Goal: Information Seeking & Learning: Learn about a topic

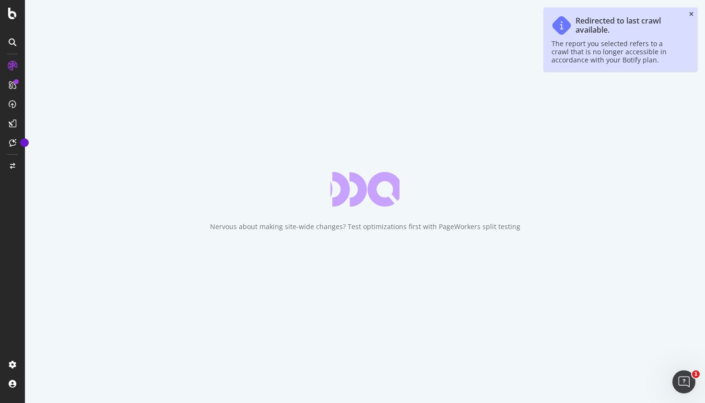
click at [691, 15] on icon "close toast" at bounding box center [692, 15] width 4 height 6
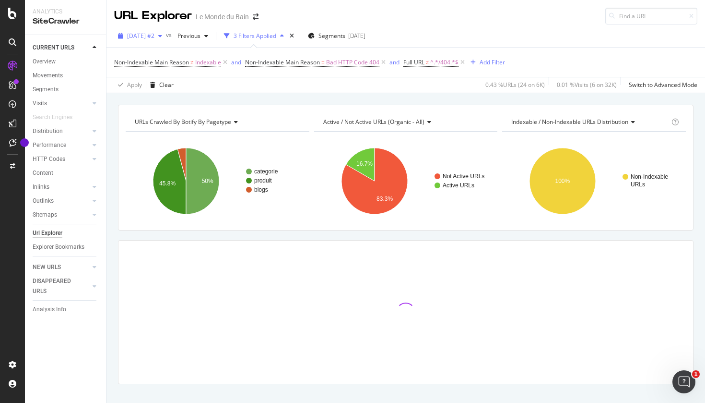
click at [162, 36] on icon "button" at bounding box center [160, 36] width 4 height 6
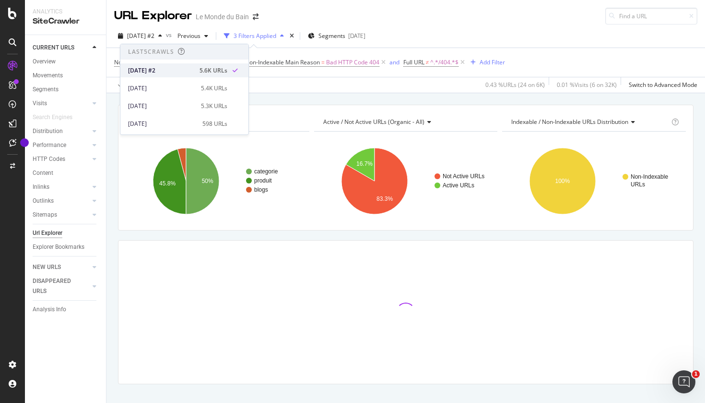
click at [159, 70] on div "[DATE] #2" at bounding box center [161, 70] width 66 height 9
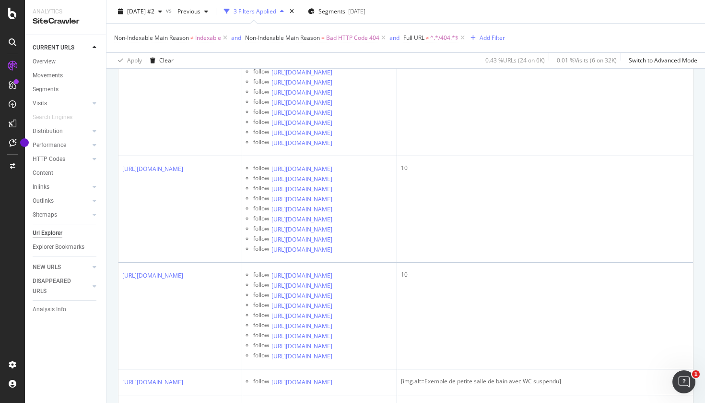
scroll to position [2238, 0]
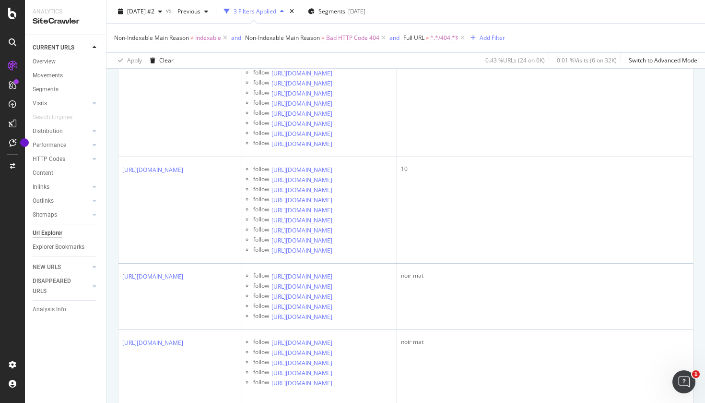
scroll to position [3374, 0]
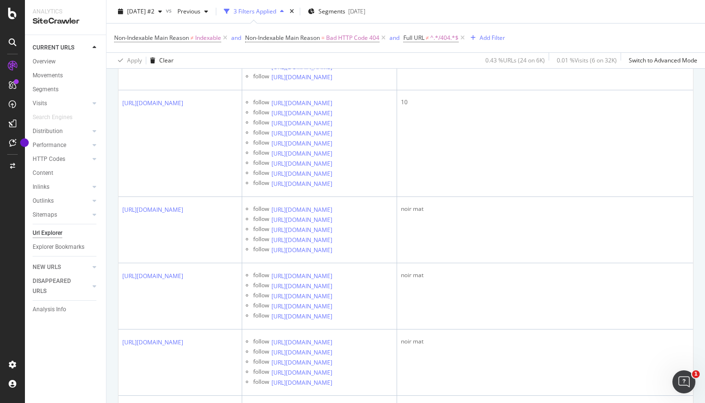
scroll to position [3447, 0]
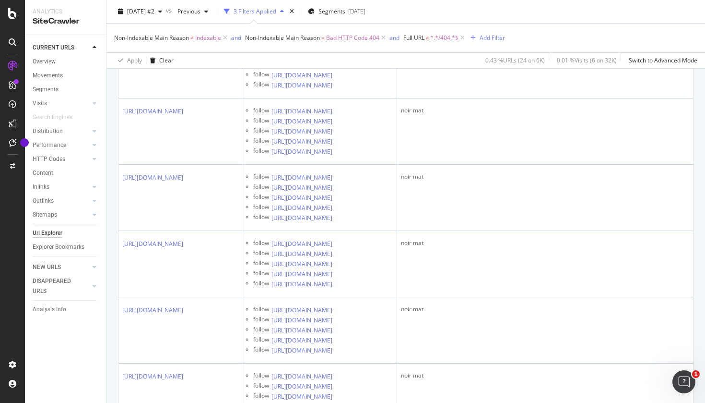
scroll to position [3550, 0]
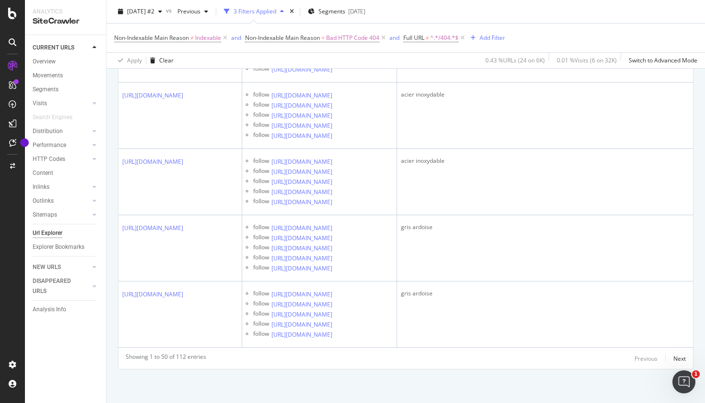
scroll to position [5289, 0]
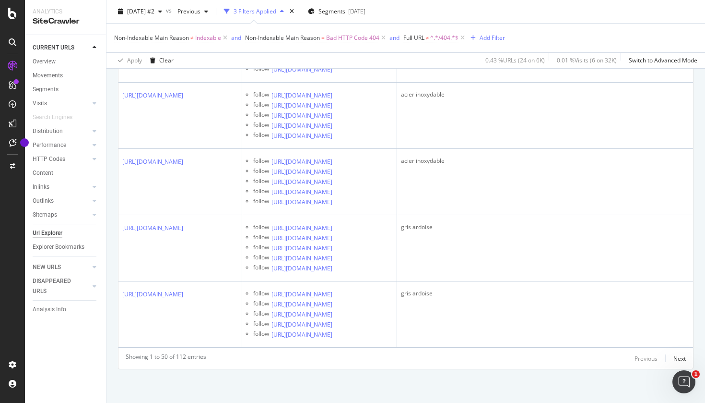
scroll to position [5839, 0]
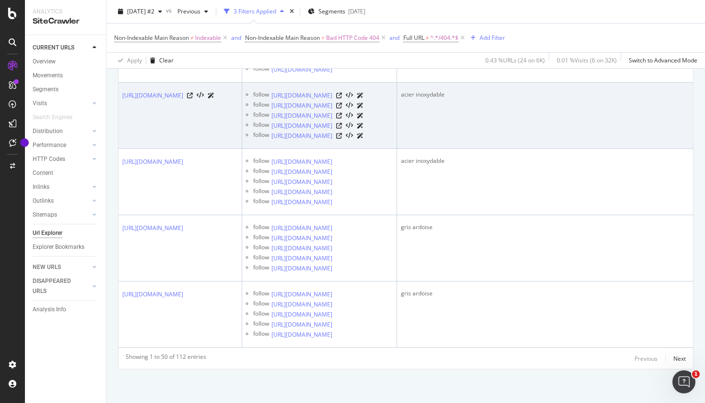
scroll to position [5834, 0]
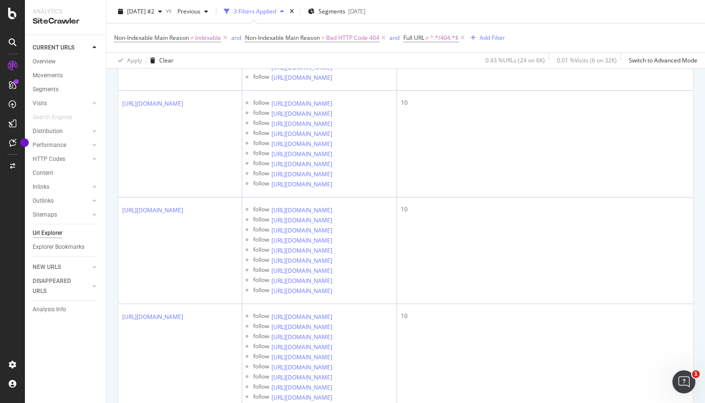
scroll to position [1782, 0]
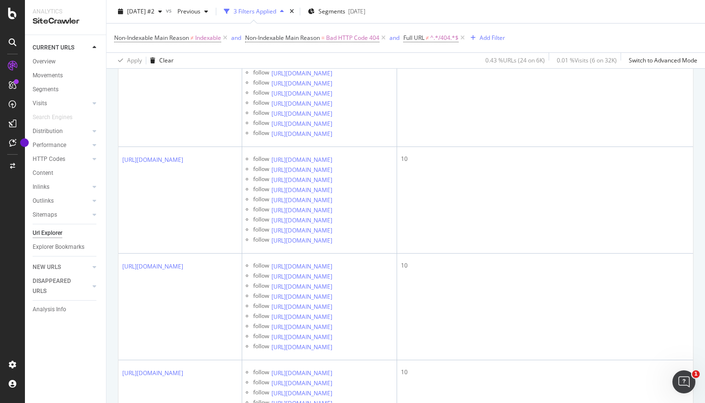
scroll to position [0, 57]
drag, startPoint x: 546, startPoint y: 294, endPoint x: 596, endPoint y: 300, distance: 50.2
copy div "Douche avec GROHE Rainshower SmartActive 310 Système de douche avec mitigeur th…"
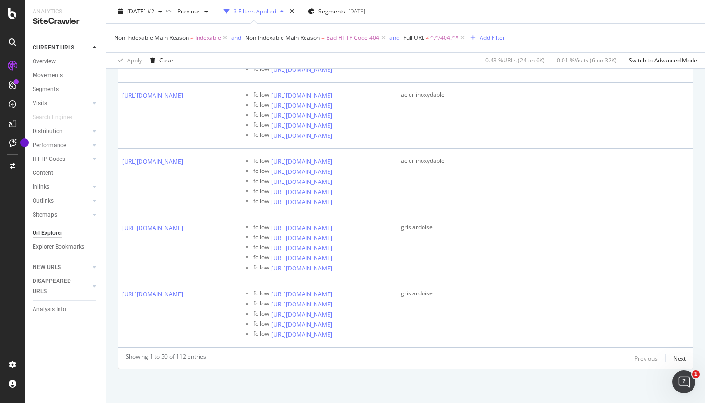
scroll to position [5308, 0]
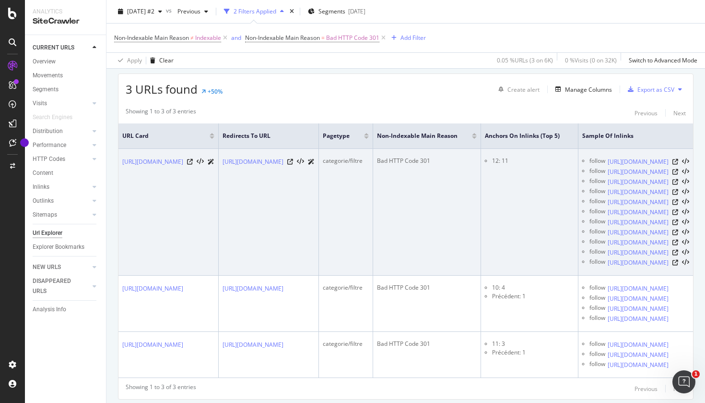
scroll to position [179, 0]
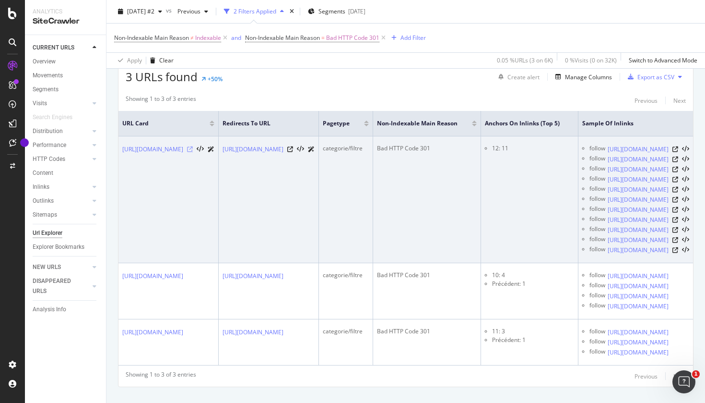
click at [193, 152] on icon at bounding box center [190, 149] width 6 height 6
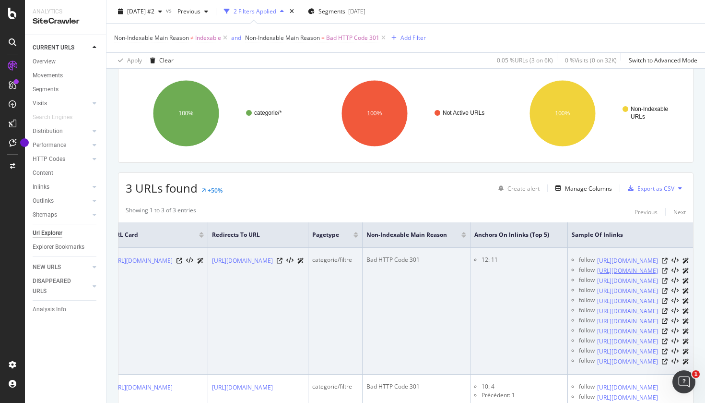
scroll to position [69, 0]
click at [665, 262] on icon at bounding box center [665, 260] width 6 height 6
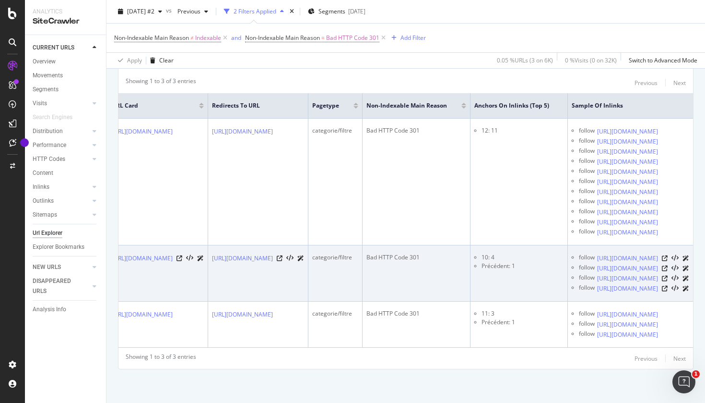
scroll to position [0, 0]
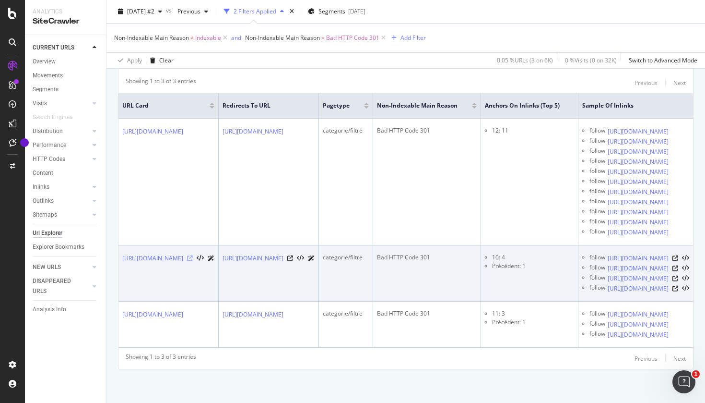
click at [193, 255] on icon at bounding box center [190, 258] width 6 height 6
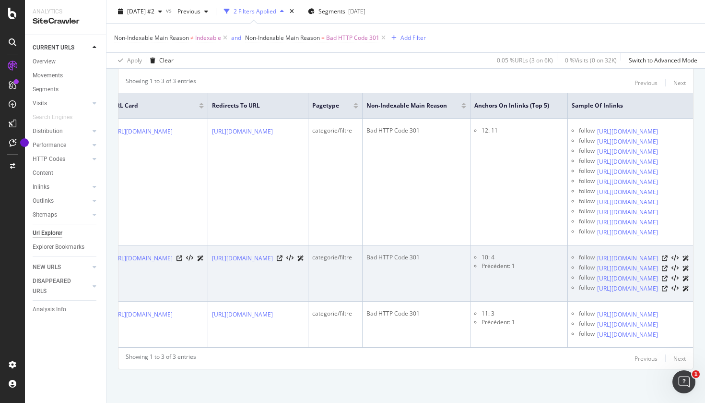
scroll to position [191, 0]
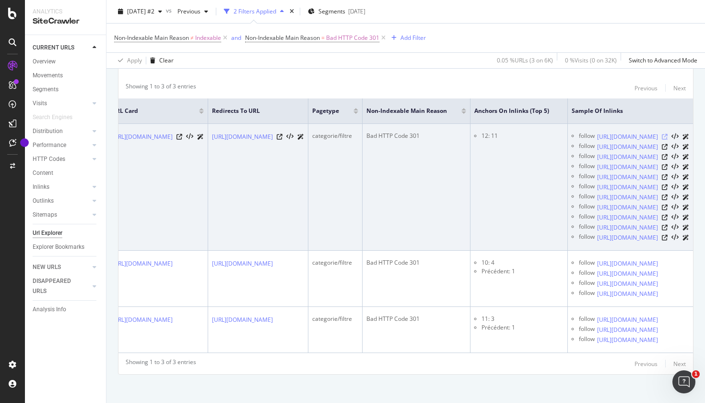
click at [666, 140] on icon at bounding box center [665, 137] width 6 height 6
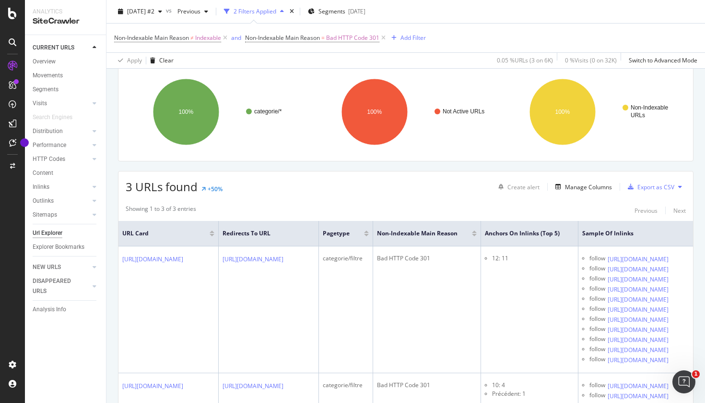
scroll to position [68, 0]
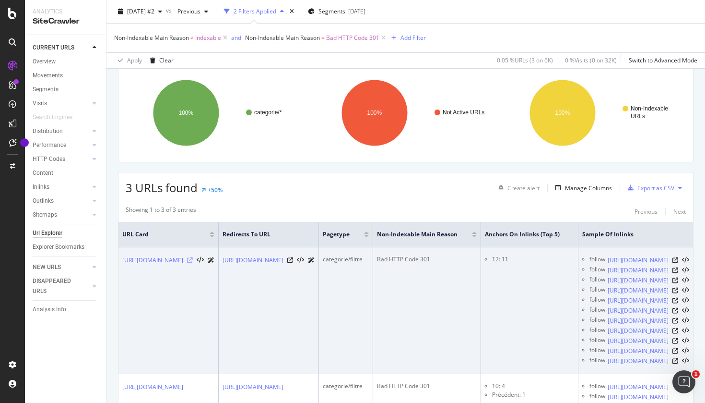
click at [193, 263] on icon at bounding box center [190, 260] width 6 height 6
